Goal: Use online tool/utility: Utilize a website feature to perform a specific function

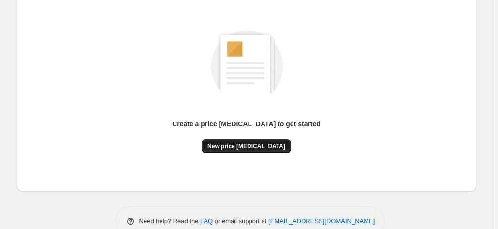
scroll to position [133, 0]
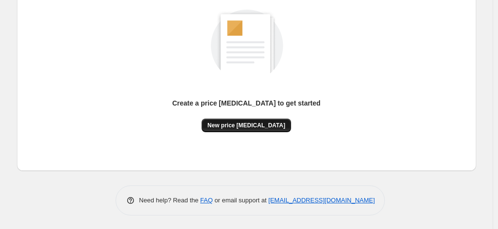
click at [261, 124] on span "New price [MEDICAL_DATA]" at bounding box center [247, 125] width 78 height 8
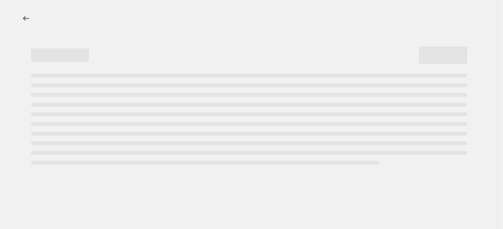
select select "percentage"
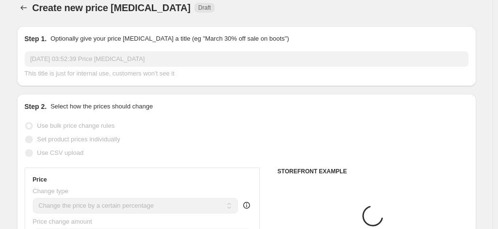
scroll to position [193, 0]
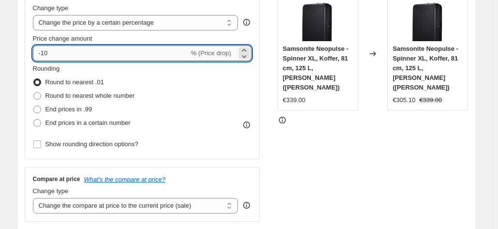
click at [128, 59] on input "-10" at bounding box center [111, 52] width 156 height 15
type input "-1"
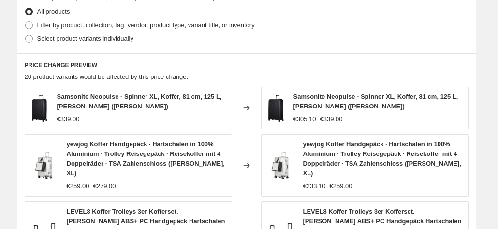
scroll to position [800, 0]
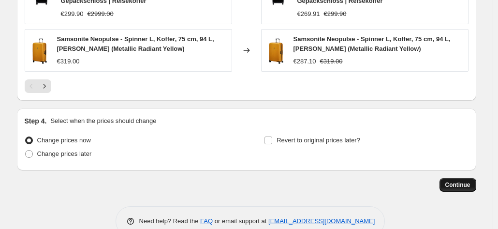
type input "-35"
click at [451, 178] on button "Continue" at bounding box center [458, 185] width 37 height 14
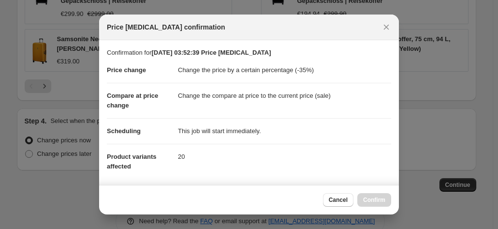
scroll to position [177, 0]
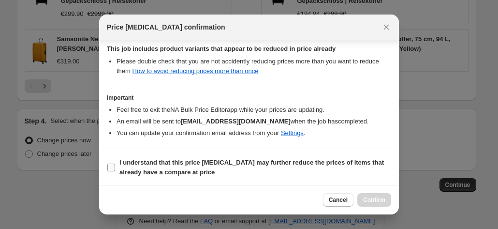
click at [306, 159] on b "I understand that this price [MEDICAL_DATA] may further reduce the prices of it…" at bounding box center [251, 167] width 265 height 17
click at [115, 163] on input "I understand that this price [MEDICAL_DATA] may further reduce the prices of it…" at bounding box center [111, 167] width 8 height 8
checkbox input "true"
click at [371, 199] on span "Confirm" at bounding box center [374, 200] width 22 height 8
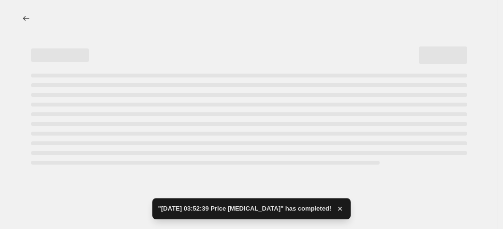
select select "percentage"
